Goal: Transaction & Acquisition: Download file/media

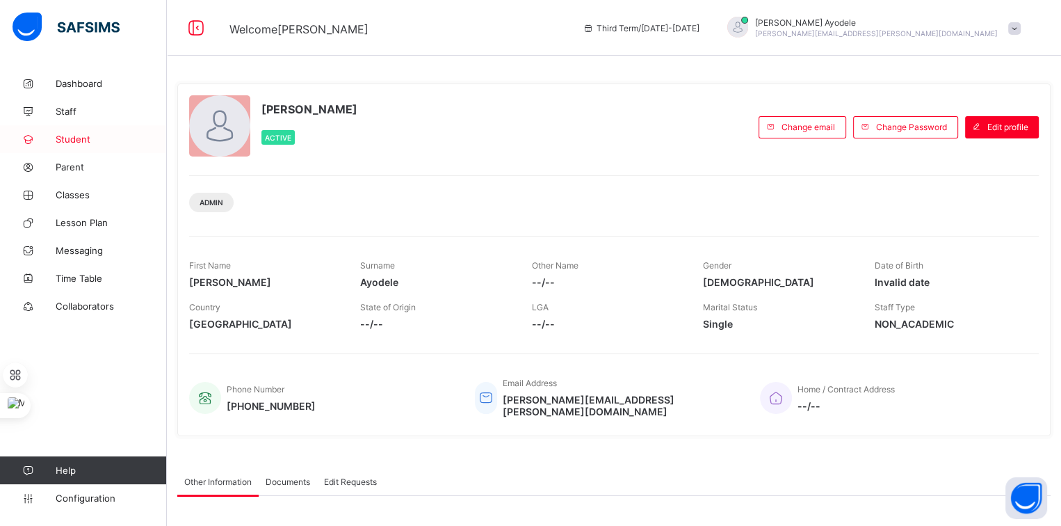
click at [89, 141] on span "Student" at bounding box center [111, 139] width 111 height 11
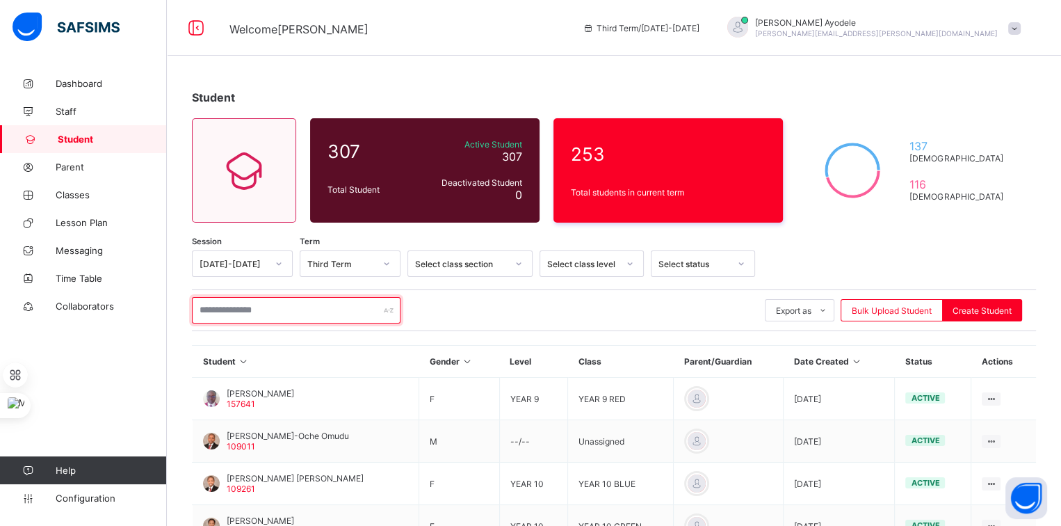
click at [279, 307] on input "text" at bounding box center [296, 310] width 209 height 26
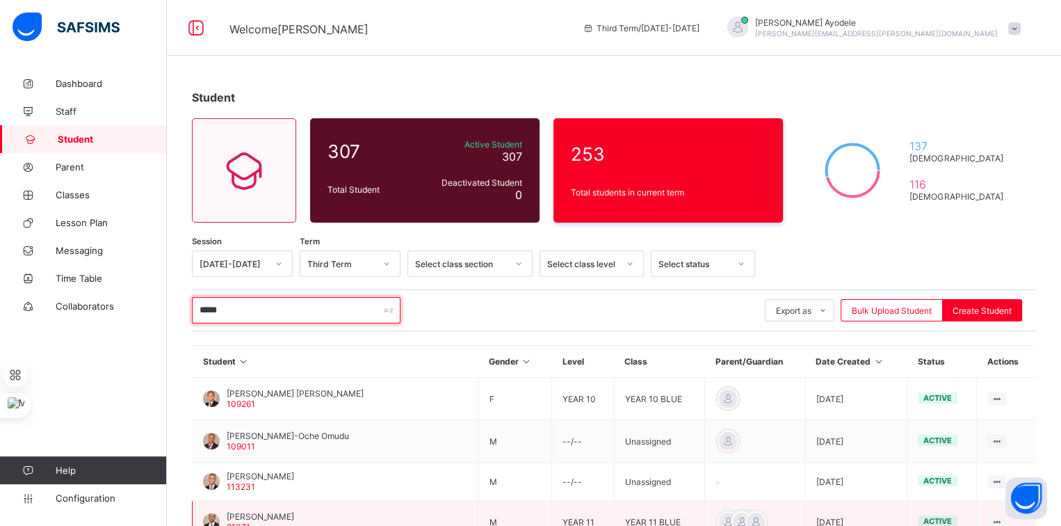
type input "*****"
click at [246, 517] on span "[PERSON_NAME]" at bounding box center [260, 516] width 67 height 10
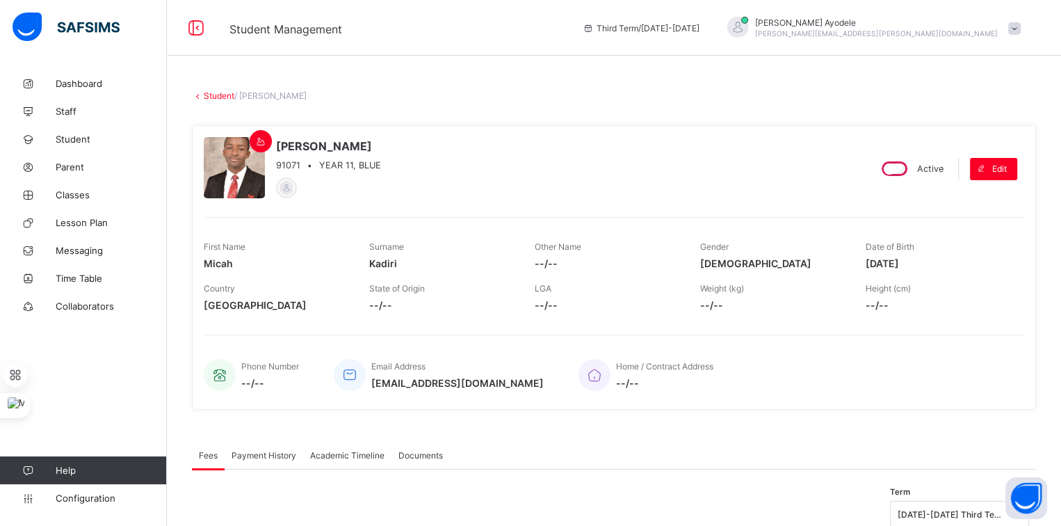
click at [324, 455] on span "Academic Timeline" at bounding box center [347, 455] width 74 height 10
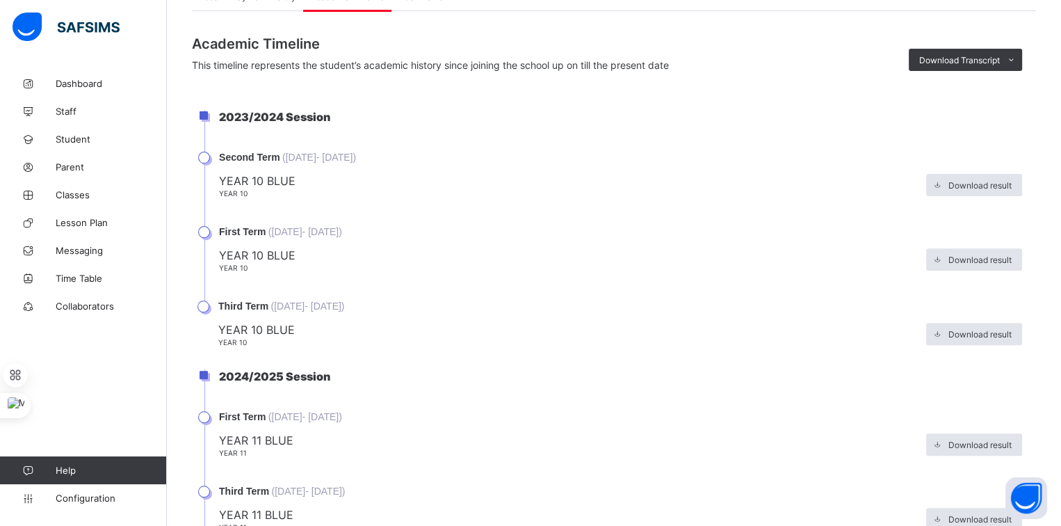
scroll to position [466, 0]
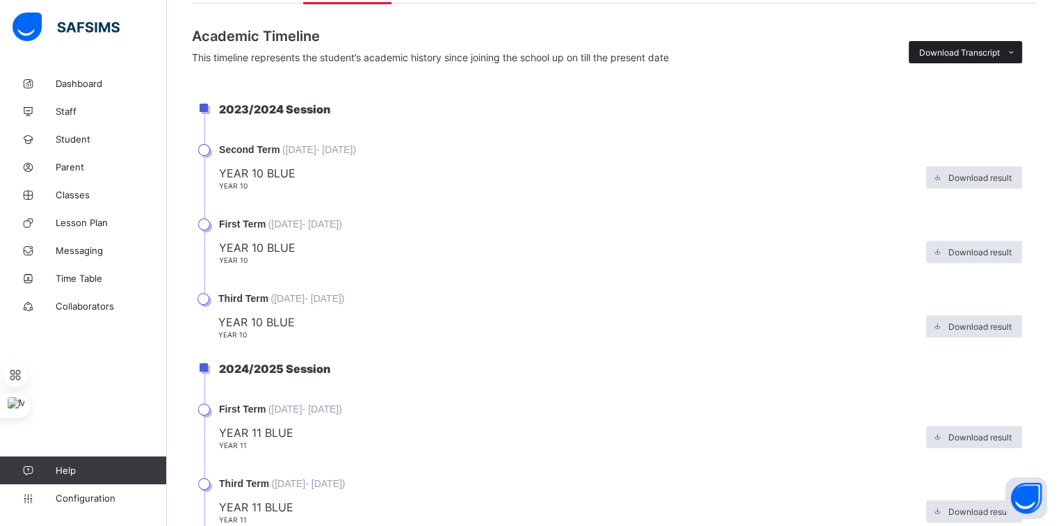
click at [949, 49] on span "Download Transcript" at bounding box center [959, 52] width 81 height 10
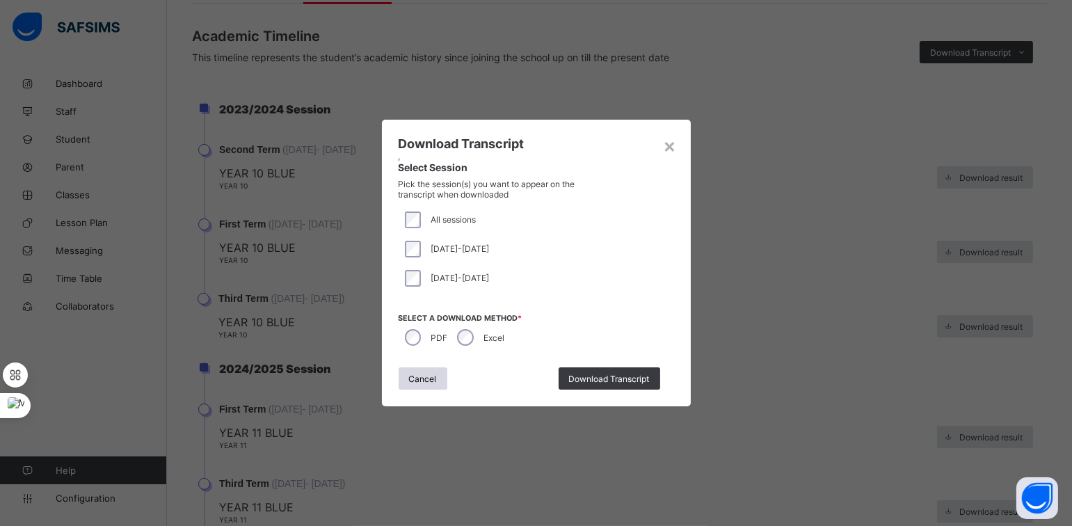
click at [475, 328] on div "Excel" at bounding box center [479, 337] width 57 height 29
click at [570, 374] on span "Download Transcript" at bounding box center [609, 378] width 81 height 10
